Goal: Complete application form: Complete application form

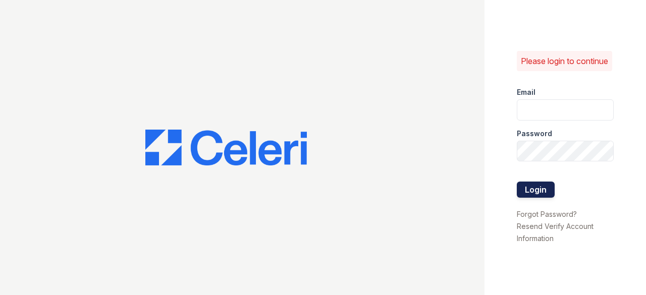
click at [537, 197] on button "Login" at bounding box center [535, 190] width 38 height 16
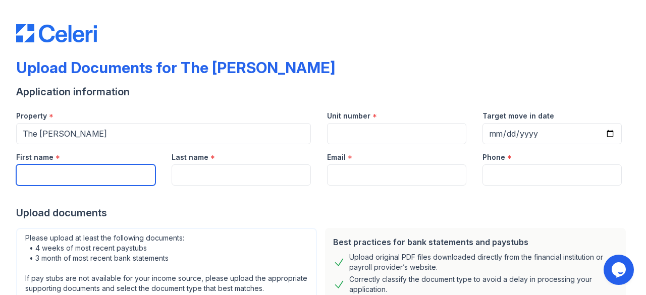
click at [71, 170] on input "First name" at bounding box center [85, 174] width 139 height 21
type input "Yvonne"
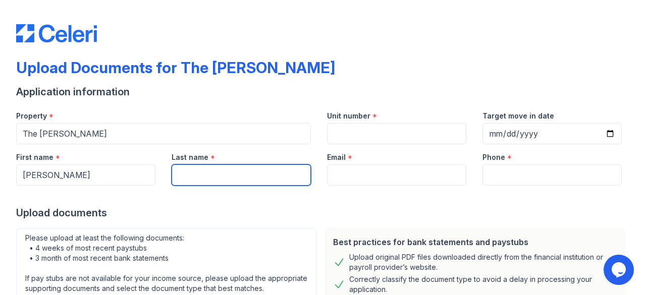
click at [224, 183] on input "Last name" at bounding box center [240, 174] width 139 height 21
type input "B"
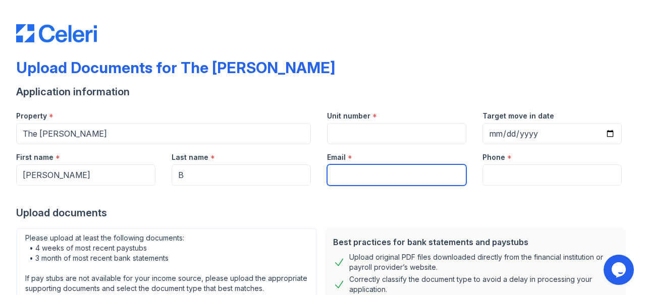
click at [373, 171] on input "Email" at bounding box center [396, 174] width 139 height 21
paste input "Ladyvonne2003@yahoo.com"
click at [368, 174] on input "Ladyvonne2003@yahoo.com" at bounding box center [396, 174] width 139 height 21
type input "Ladyvonne2003@yahoo.com"
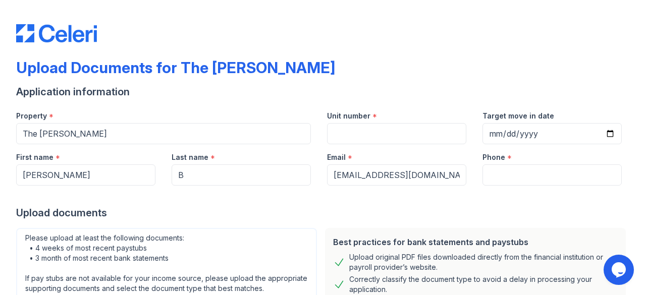
click at [346, 206] on div "Upload documents" at bounding box center [322, 213] width 613 height 14
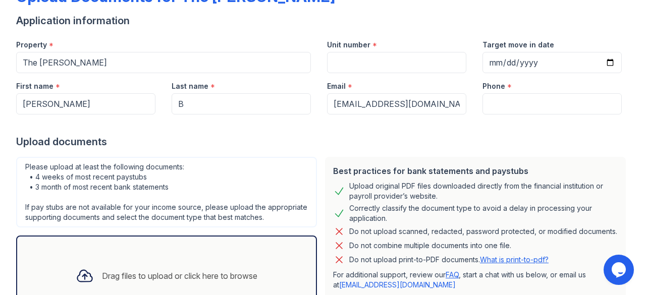
scroll to position [77, 0]
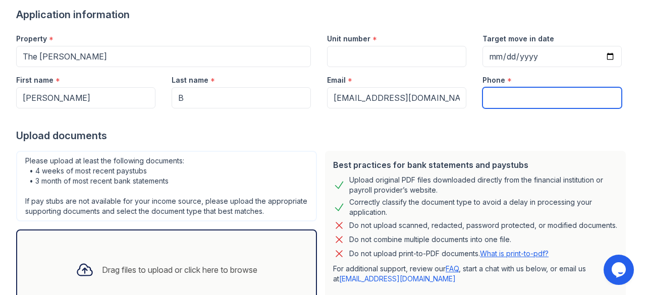
click at [536, 99] on input "Phone" at bounding box center [551, 97] width 139 height 21
paste input "(240) 755-2727"
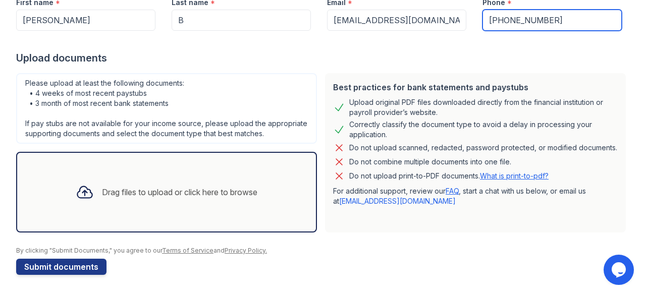
scroll to position [164, 0]
type input "(240) 755-2727"
click at [164, 215] on div "Drag files to upload or click here to browse" at bounding box center [166, 192] width 301 height 81
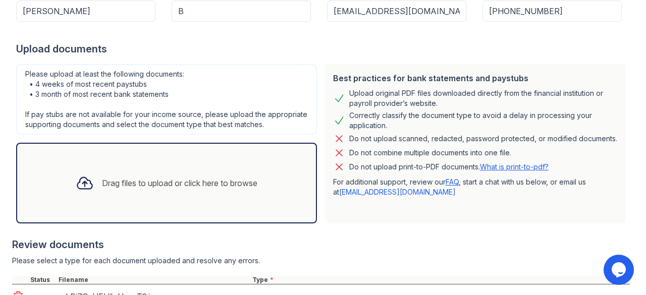
click at [180, 182] on div "Drag files to upload or click here to browse" at bounding box center [167, 183] width 198 height 34
click at [180, 189] on div "Drag files to upload or click here to browse" at bounding box center [179, 183] width 155 height 12
click at [215, 169] on div "Drag files to upload or click here to browse" at bounding box center [166, 183] width 301 height 81
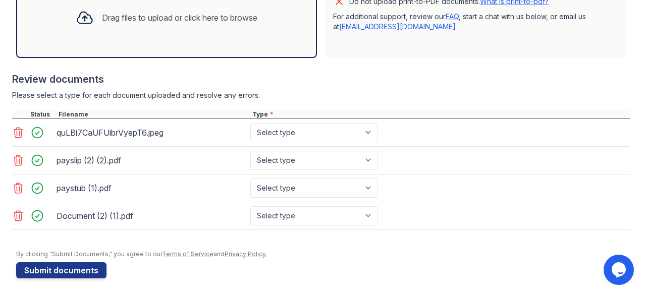
scroll to position [340, 0]
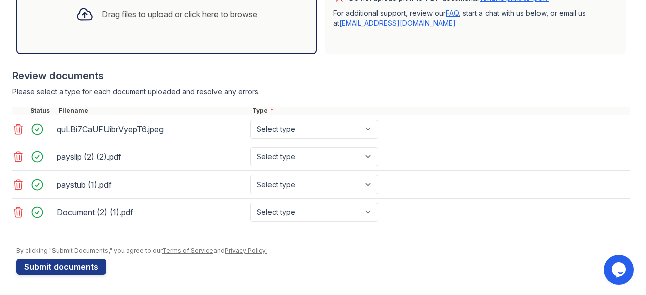
click at [207, 25] on div "Drag files to upload or click here to browse" at bounding box center [167, 14] width 198 height 34
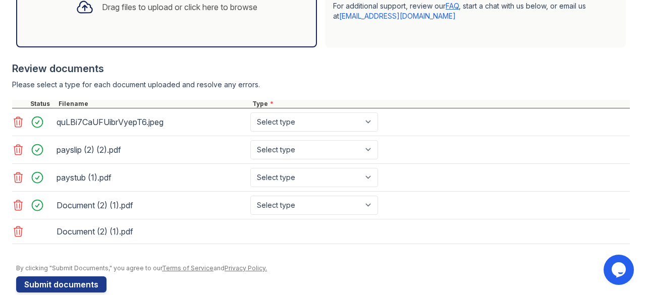
click at [212, 42] on div "Drag files to upload or click here to browse" at bounding box center [166, 7] width 301 height 81
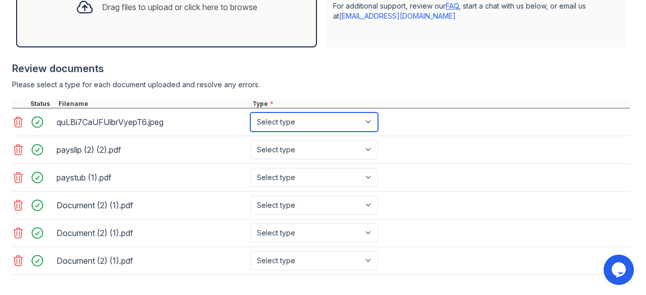
click at [353, 132] on select "Select type Paystub Bank Statement Offer Letter Tax Documents Benefit Award Let…" at bounding box center [314, 121] width 128 height 19
select select "other"
click at [250, 122] on select "Select type Paystub Bank Statement Offer Letter Tax Documents Benefit Award Let…" at bounding box center [314, 121] width 128 height 19
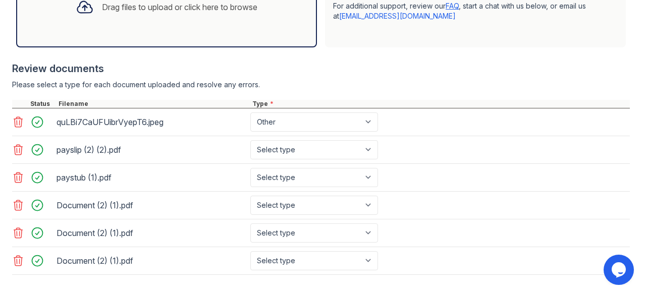
click at [13, 156] on icon at bounding box center [18, 150] width 12 height 12
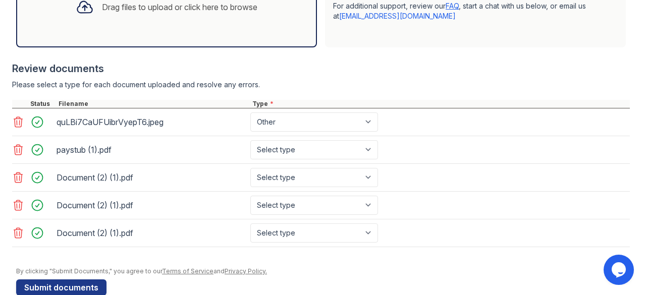
click at [13, 156] on icon at bounding box center [18, 150] width 12 height 12
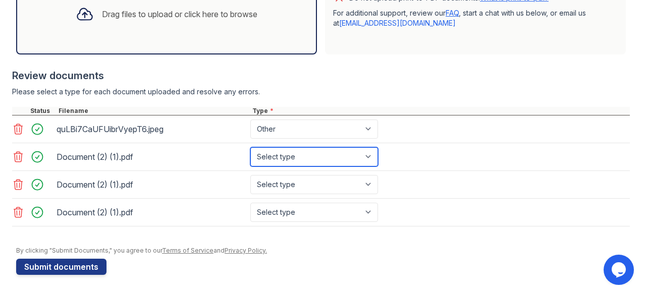
click at [287, 166] on select "Select type Paystub Bank Statement Offer Letter Tax Documents Benefit Award Let…" at bounding box center [314, 156] width 128 height 19
select select "bank_statement"
click at [250, 149] on select "Select type Paystub Bank Statement Offer Letter Tax Documents Benefit Award Let…" at bounding box center [314, 156] width 128 height 19
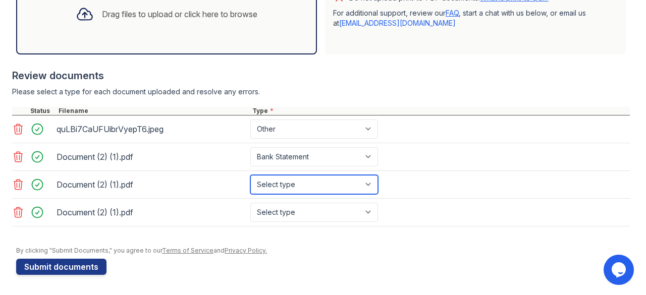
click at [284, 184] on select "Select type Paystub Bank Statement Offer Letter Tax Documents Benefit Award Let…" at bounding box center [314, 184] width 128 height 19
select select "bank_statement"
click at [250, 176] on select "Select type Paystub Bank Statement Offer Letter Tax Documents Benefit Award Let…" at bounding box center [314, 184] width 128 height 19
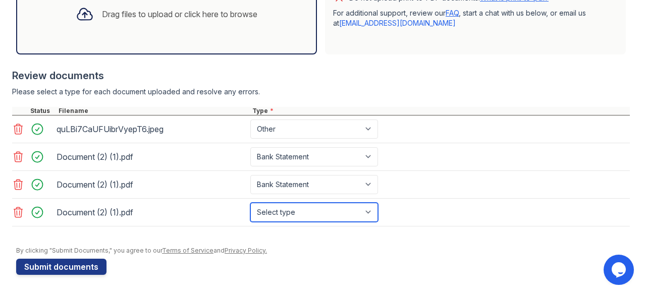
click at [284, 211] on select "Select type Paystub Bank Statement Offer Letter Tax Documents Benefit Award Let…" at bounding box center [314, 212] width 128 height 19
select select "bank_statement"
click at [250, 203] on select "Select type Paystub Bank Statement Offer Letter Tax Documents Benefit Award Let…" at bounding box center [314, 212] width 128 height 19
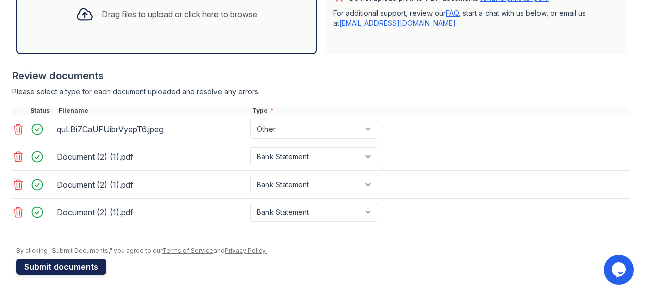
click at [80, 260] on button "Submit documents" at bounding box center [61, 267] width 90 height 16
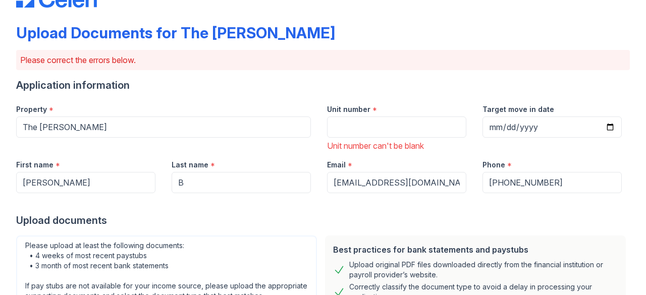
scroll to position [68, 0]
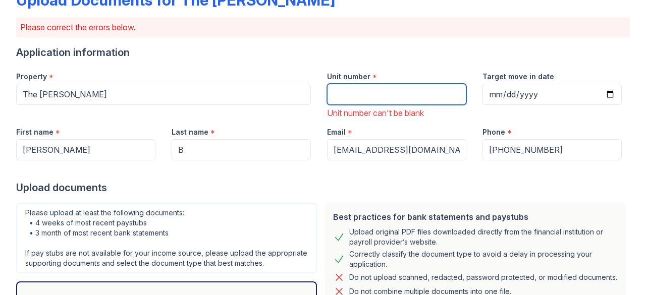
click at [370, 85] on input "Unit number" at bounding box center [396, 94] width 139 height 21
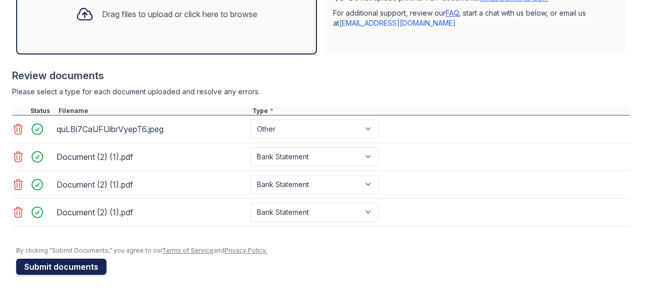
type input "2030"
click at [69, 269] on button "Submit documents" at bounding box center [61, 267] width 90 height 16
